Goal: Find specific page/section: Find specific page/section

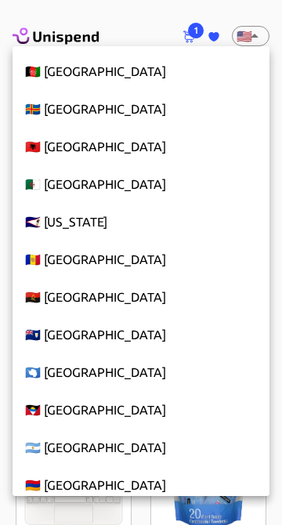
click at [249, 37] on div at bounding box center [141, 262] width 282 height 525
click at [242, 45] on div at bounding box center [141, 262] width 282 height 525
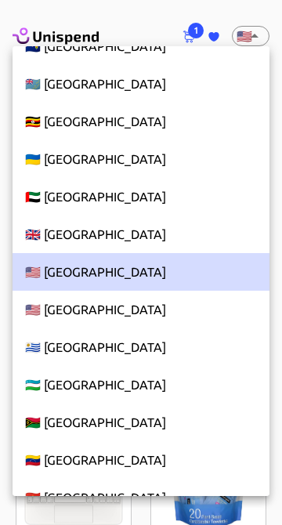
click at [50, 252] on li "🇬🇧 [GEOGRAPHIC_DATA]" at bounding box center [141, 235] width 257 height 38
type input "GB"
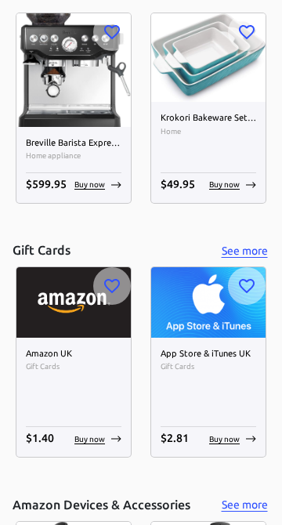
scroll to position [847, 0]
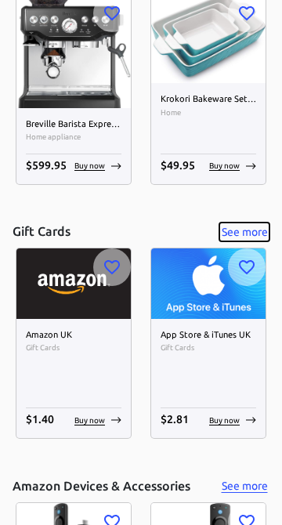
click at [250, 223] on button "See more" at bounding box center [245, 233] width 50 height 20
